Goal: Information Seeking & Learning: Find specific page/section

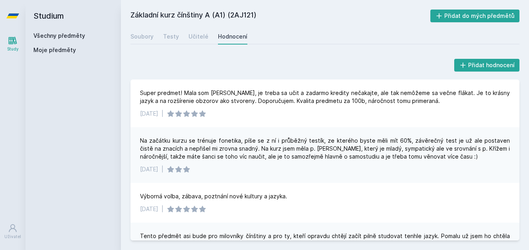
click at [70, 36] on link "Všechny předměty" at bounding box center [59, 35] width 52 height 7
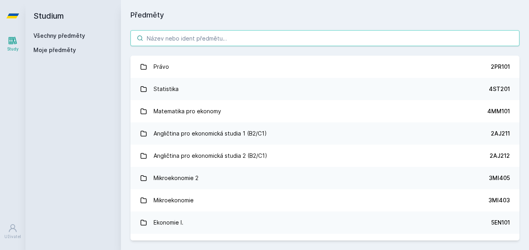
click at [210, 37] on input "search" at bounding box center [324, 38] width 389 height 16
paste input "2PR321"
type input "2PR321"
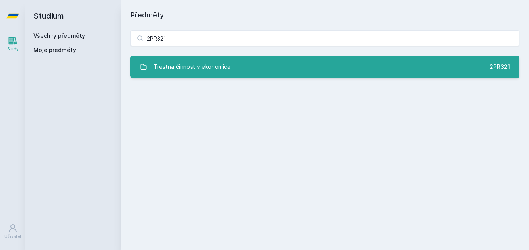
click at [332, 64] on link "Trestná činnost v ekonomice 2PR321" at bounding box center [324, 67] width 389 height 22
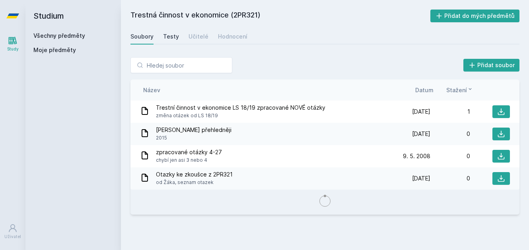
click at [167, 35] on div "Testy" at bounding box center [171, 37] width 16 height 8
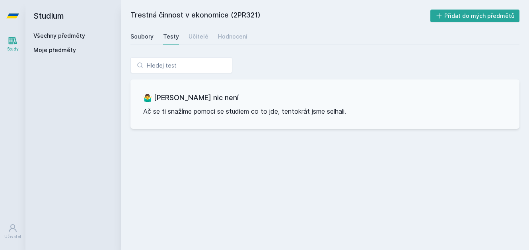
click at [147, 38] on div "Soubory" at bounding box center [141, 37] width 23 height 8
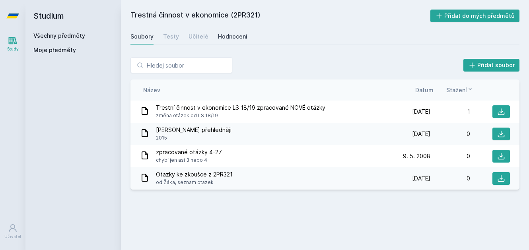
click at [220, 39] on div "Hodnocení" at bounding box center [232, 37] width 29 height 8
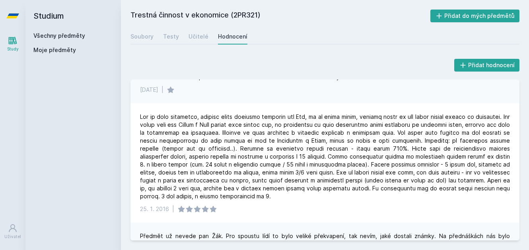
scroll to position [119, 0]
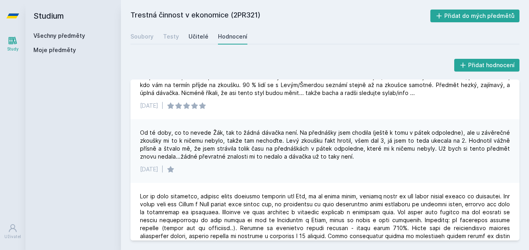
click at [199, 30] on link "Učitelé" at bounding box center [198, 37] width 20 height 16
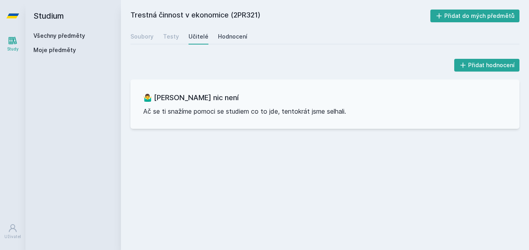
click at [227, 34] on div "Hodnocení" at bounding box center [232, 37] width 29 height 8
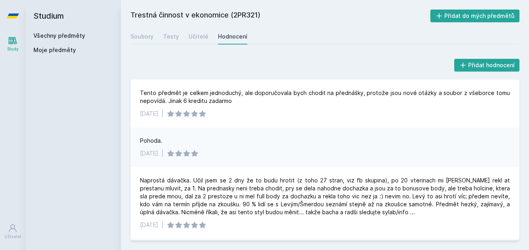
scroll to position [40, 0]
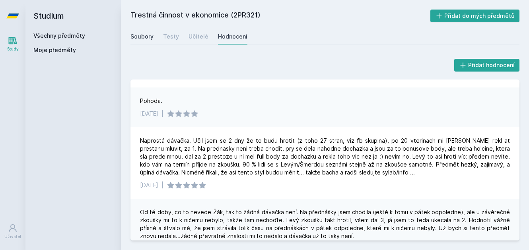
click at [138, 43] on link "Soubory" at bounding box center [141, 37] width 23 height 16
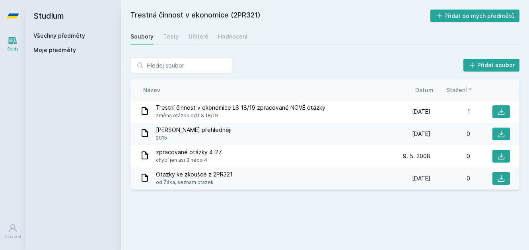
click at [53, 38] on link "Všechny předměty" at bounding box center [59, 35] width 52 height 7
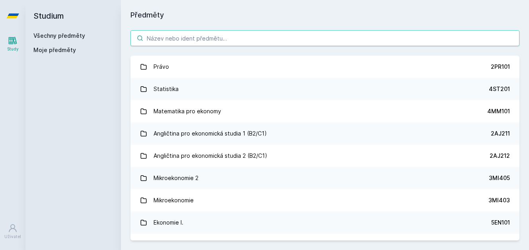
paste input "[PERSON_NAME], Ph.D."
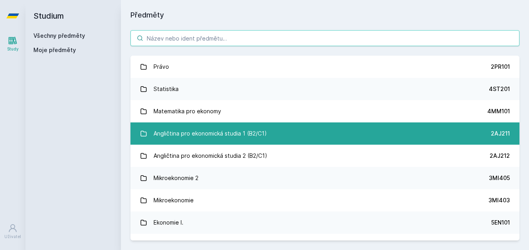
type input "[PERSON_NAME], Ph.D."
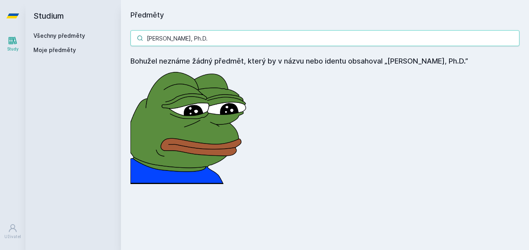
click at [510, 41] on input "[PERSON_NAME], Ph.D." at bounding box center [324, 38] width 389 height 16
click at [510, 38] on input "[PERSON_NAME], Ph.D." at bounding box center [324, 38] width 389 height 16
click at [514, 41] on input "[PERSON_NAME], Ph.D." at bounding box center [324, 38] width 389 height 16
drag, startPoint x: 513, startPoint y: 40, endPoint x: 510, endPoint y: 36, distance: 4.9
click at [512, 39] on input "[PERSON_NAME], Ph.D." at bounding box center [324, 38] width 389 height 16
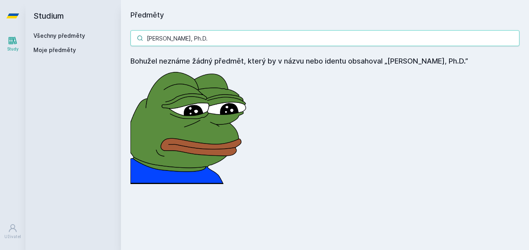
click at [511, 36] on input "[PERSON_NAME], Ph.D." at bounding box center [324, 38] width 389 height 16
click at [512, 37] on input "search" at bounding box center [324, 38] width 389 height 16
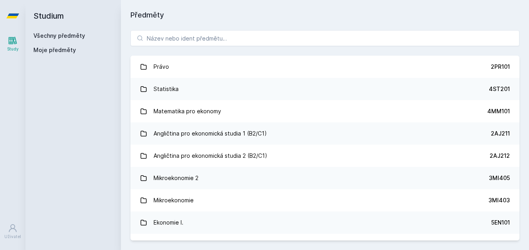
click at [70, 36] on link "Všechny předměty" at bounding box center [59, 35] width 52 height 7
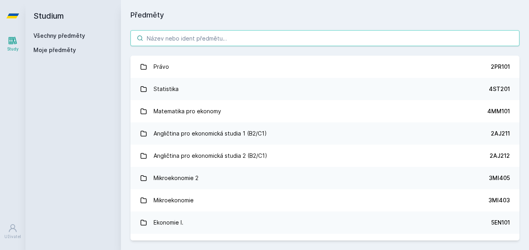
click at [207, 36] on input "search" at bounding box center [324, 38] width 389 height 16
paste input "4MM109"
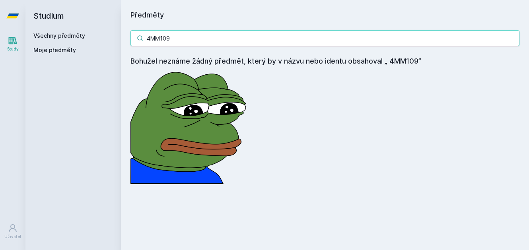
click at [148, 37] on input "4MM109" at bounding box center [324, 38] width 389 height 16
type input "4MM109"
drag, startPoint x: 248, startPoint y: 37, endPoint x: 60, endPoint y: 60, distance: 189.6
click at [57, 60] on div "Studium Všechny předměty Moje předměty Předměty 4MM109 Bohužel neznáme žádný př…" at bounding box center [276, 125] width 503 height 250
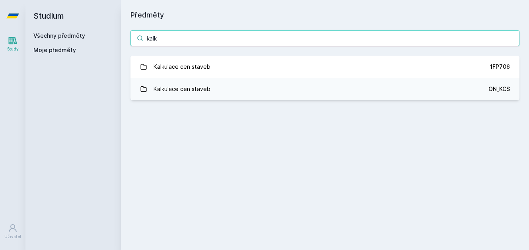
type input "kalk"
